Goal: Task Accomplishment & Management: Manage account settings

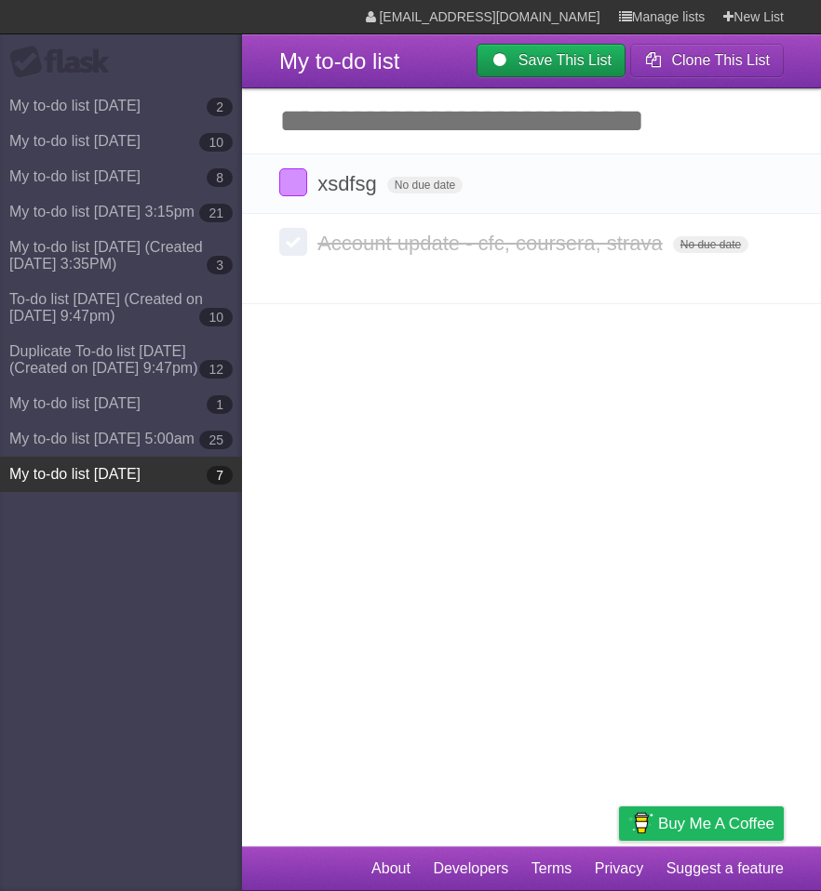
click at [117, 464] on link "My to-do list [DATE] 7" at bounding box center [121, 474] width 242 height 35
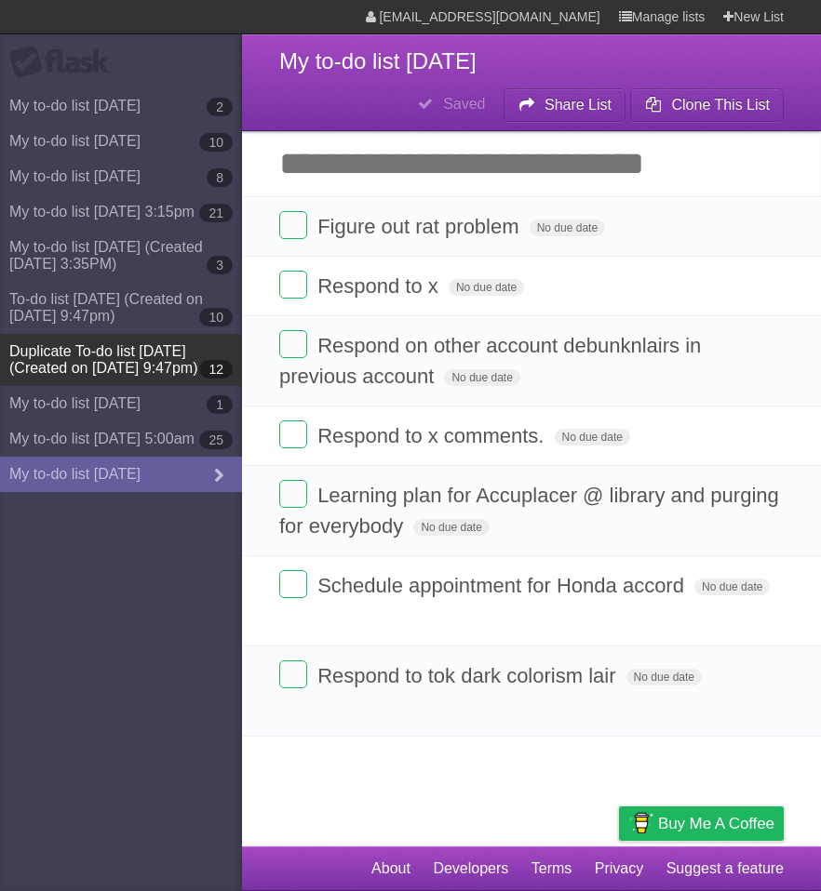
click at [58, 358] on link "Duplicate To-do list [DATE] (Created on [DATE] 9:47pm) 12" at bounding box center [121, 360] width 242 height 52
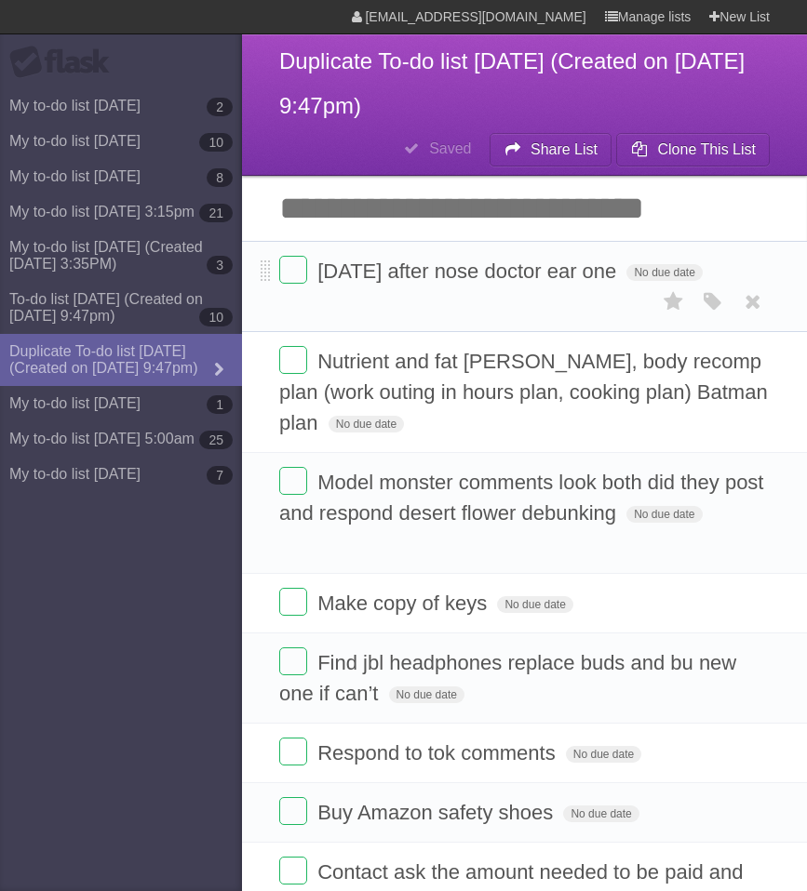
scroll to position [471, 0]
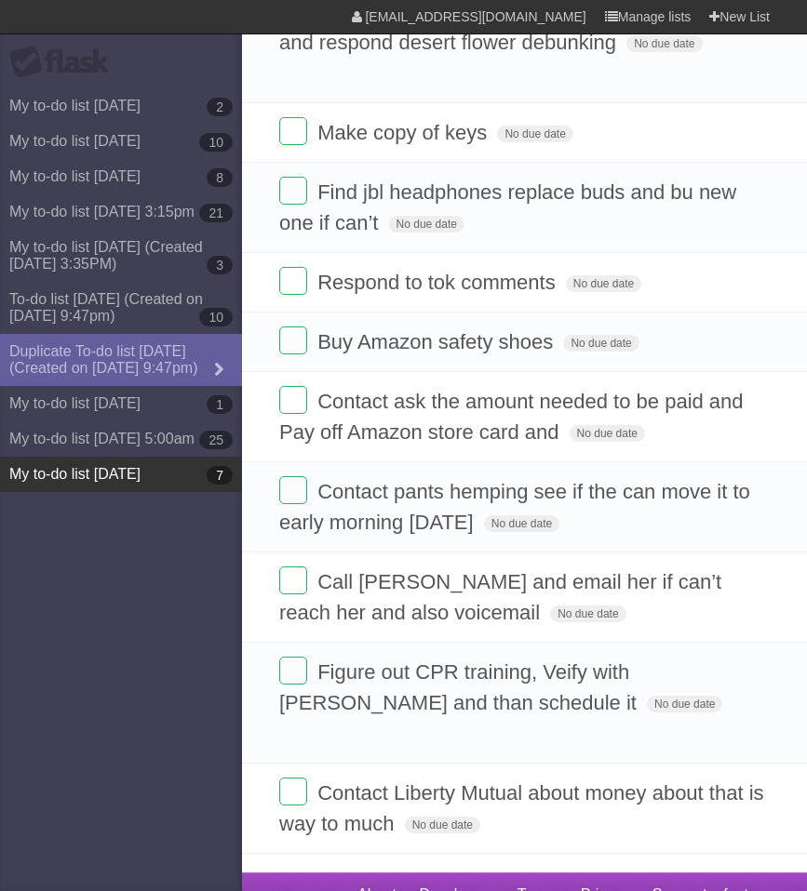
click at [68, 471] on link "My to-do list [DATE] 7" at bounding box center [121, 474] width 242 height 35
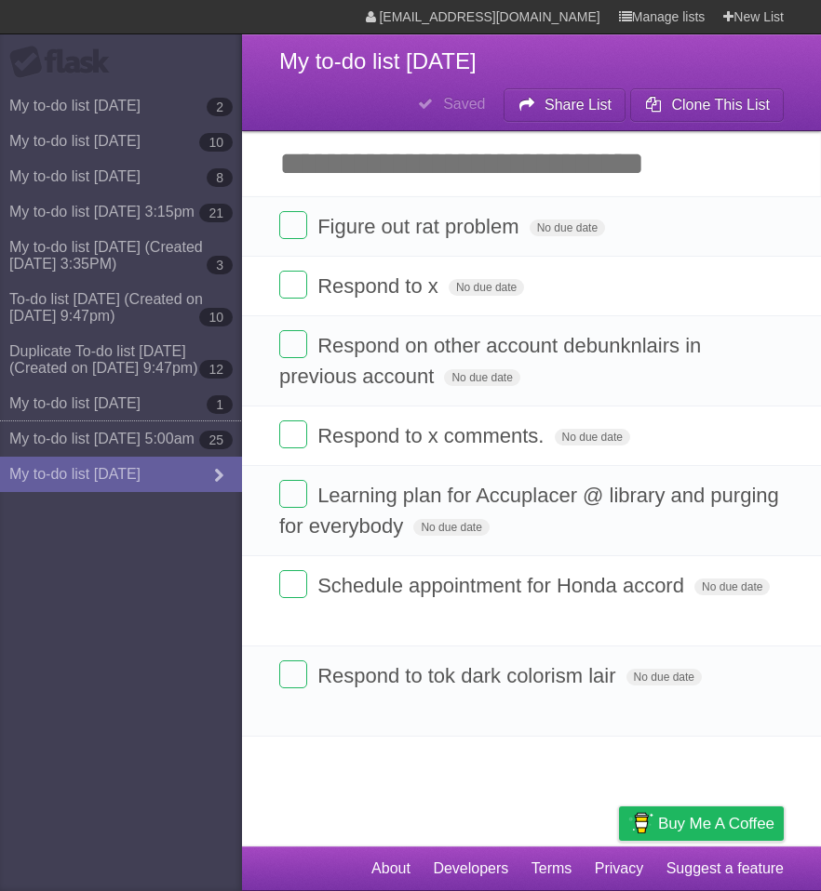
click at [73, 447] on link "My to-do list [DATE] 5:00am 25" at bounding box center [121, 438] width 242 height 35
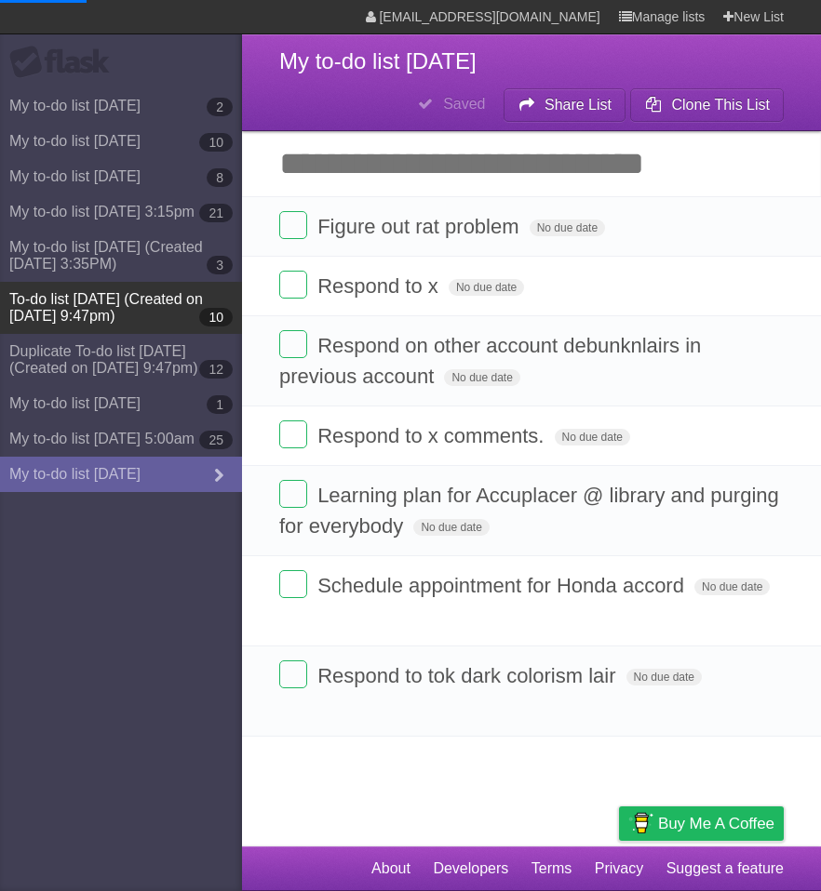
click at [96, 300] on link "To-do list [DATE] (Created on [DATE] 9:47pm) 10" at bounding box center [121, 308] width 242 height 52
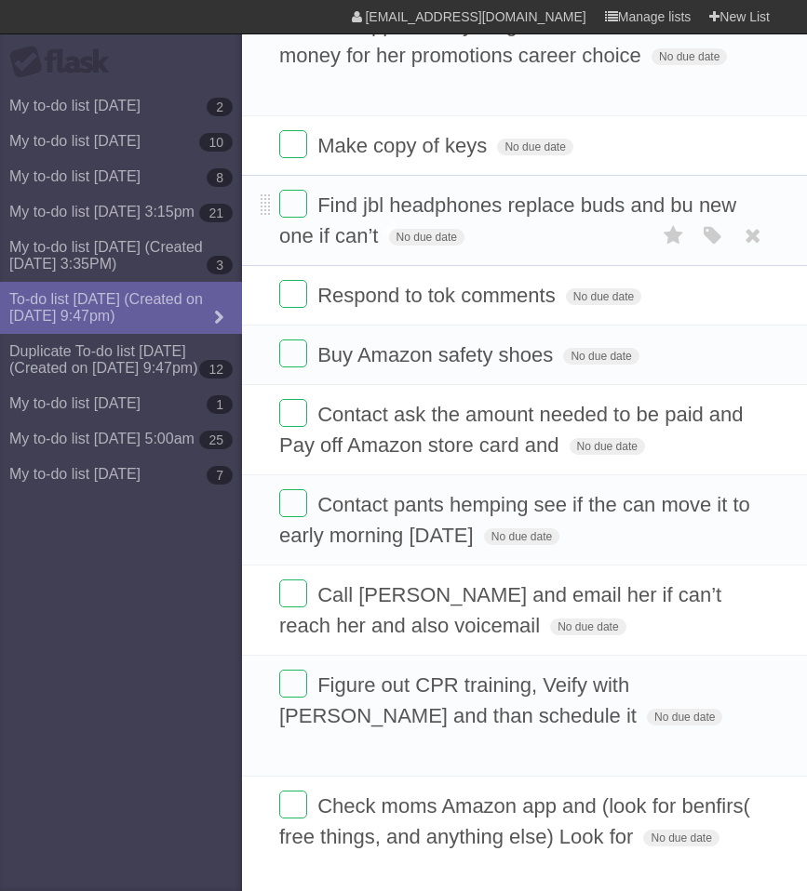
scroll to position [142, 0]
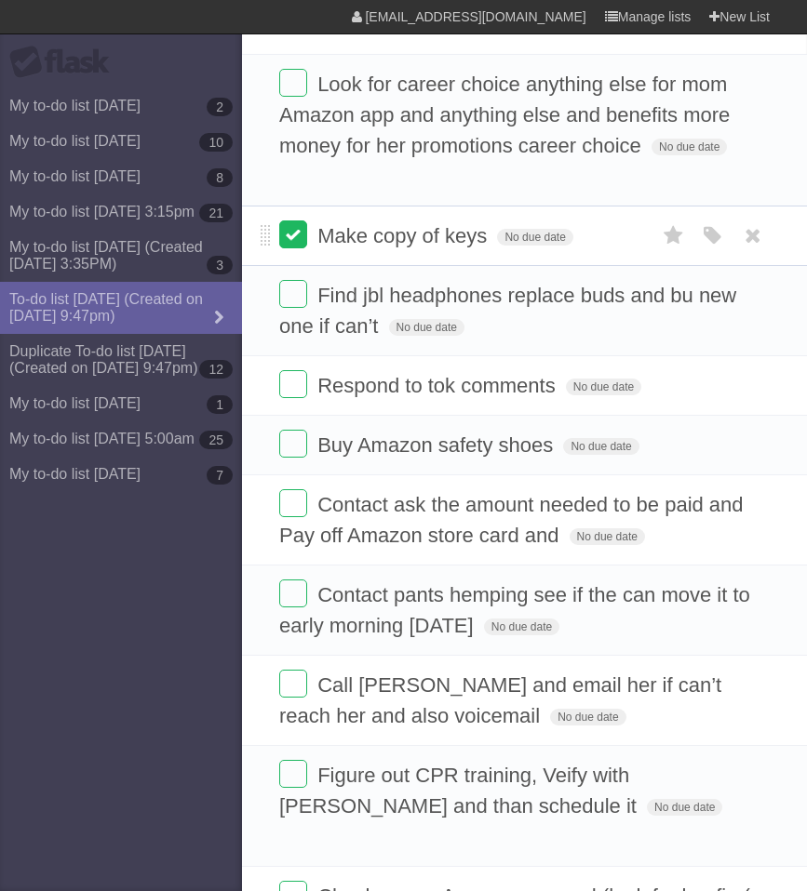
click at [282, 248] on label at bounding box center [293, 234] width 28 height 28
click at [297, 308] on label at bounding box center [293, 294] width 28 height 28
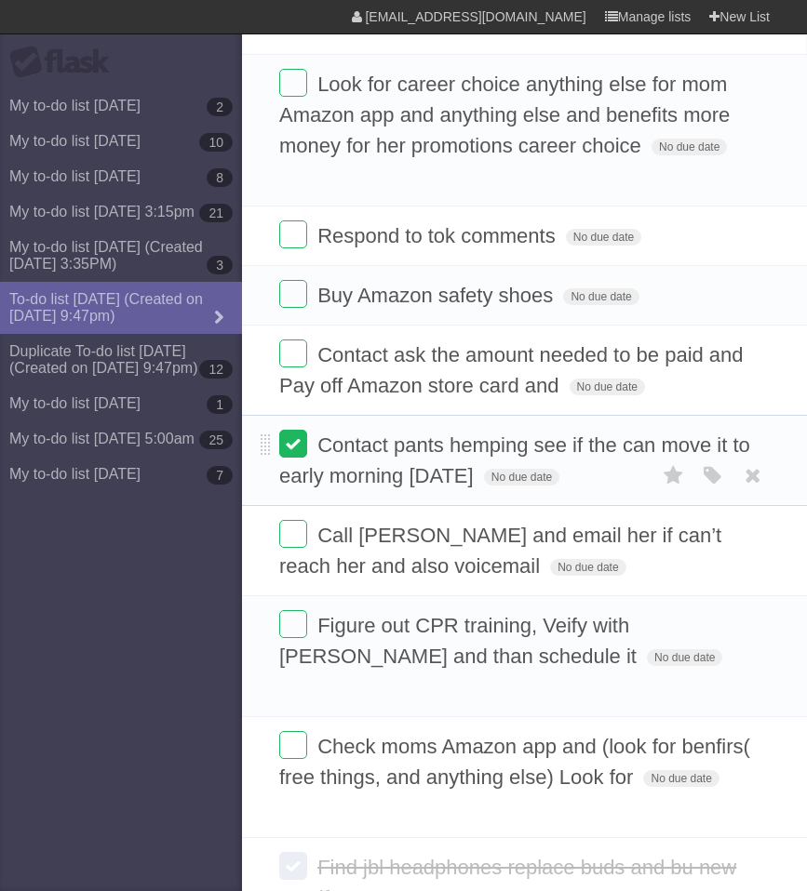
click at [291, 457] on label at bounding box center [293, 444] width 28 height 28
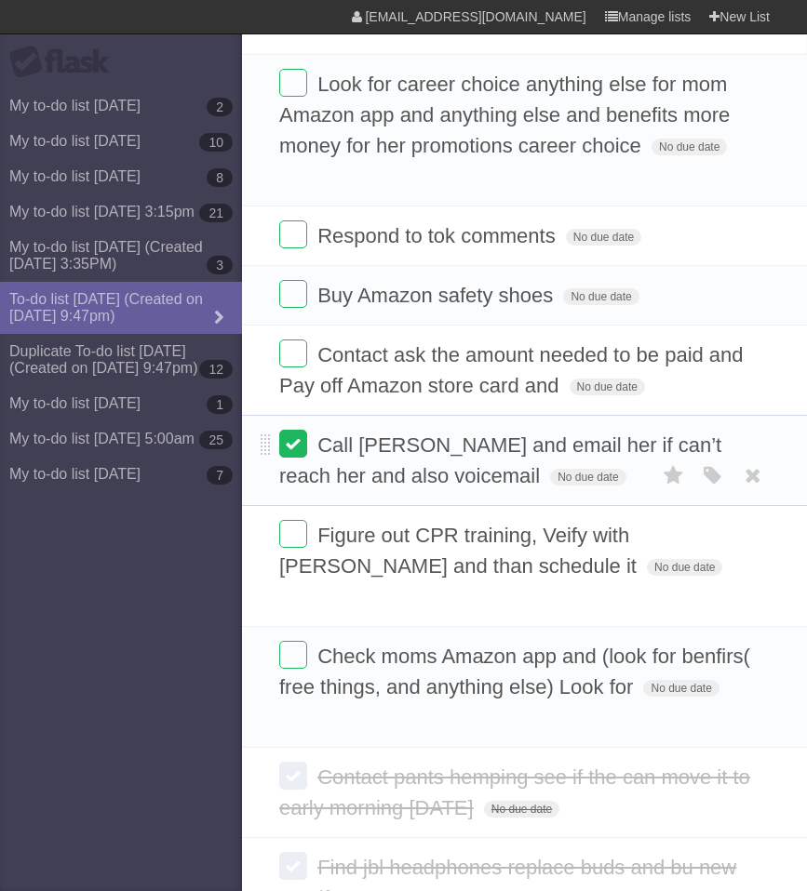
click at [282, 450] on label at bounding box center [293, 444] width 28 height 28
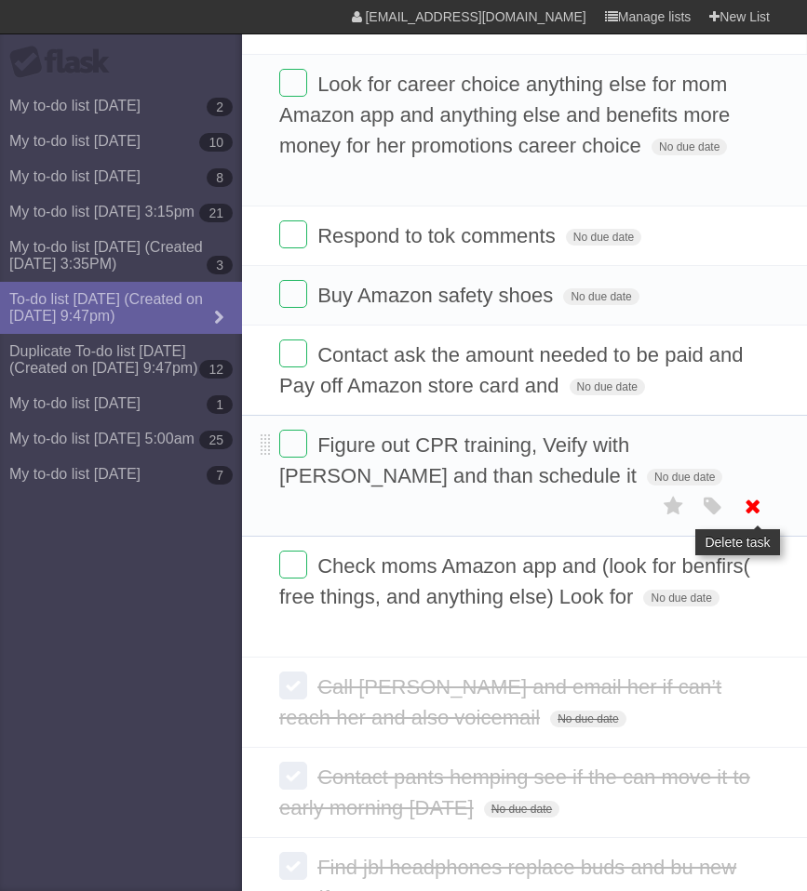
click at [753, 497] on icon at bounding box center [753, 506] width 26 height 31
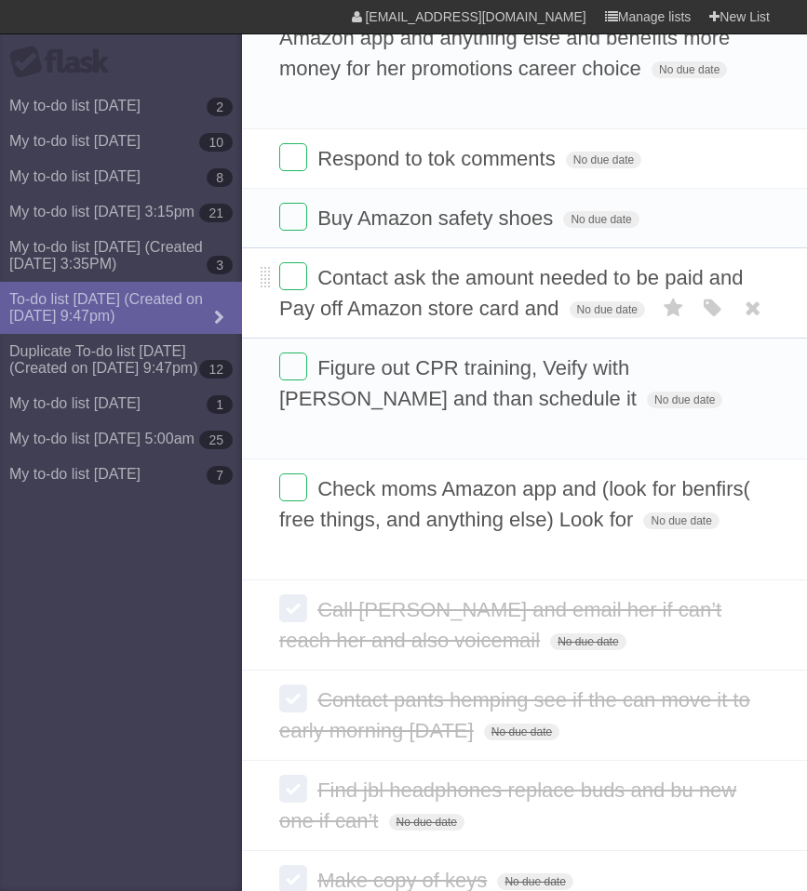
scroll to position [290, 0]
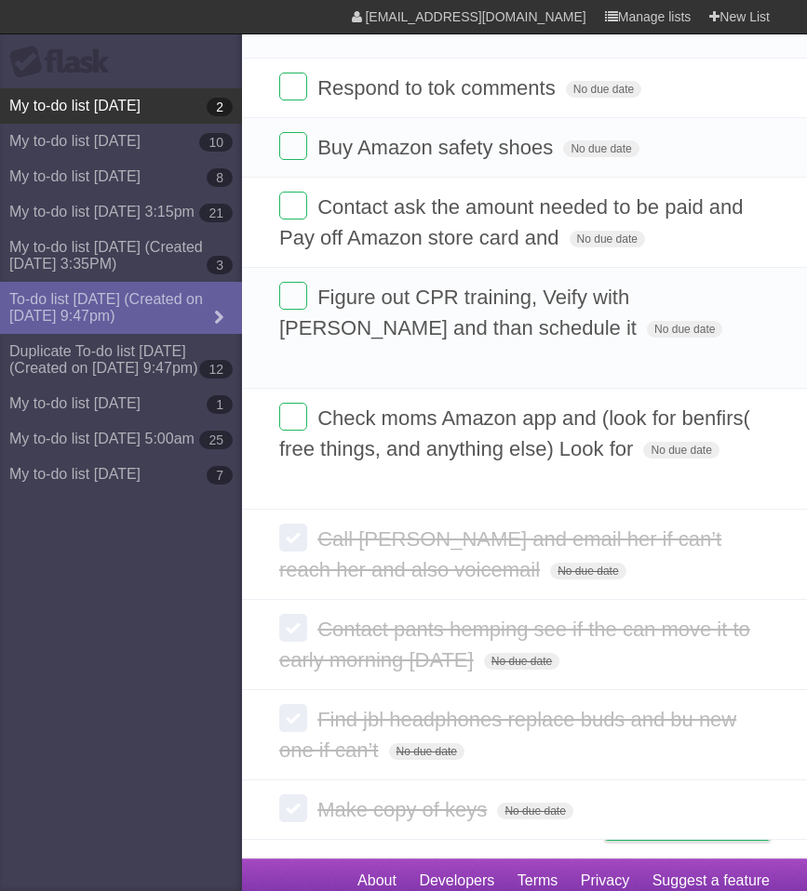
click at [125, 100] on link "My to-do list [DATE] 2" at bounding box center [121, 105] width 242 height 35
